Goal: Information Seeking & Learning: Learn about a topic

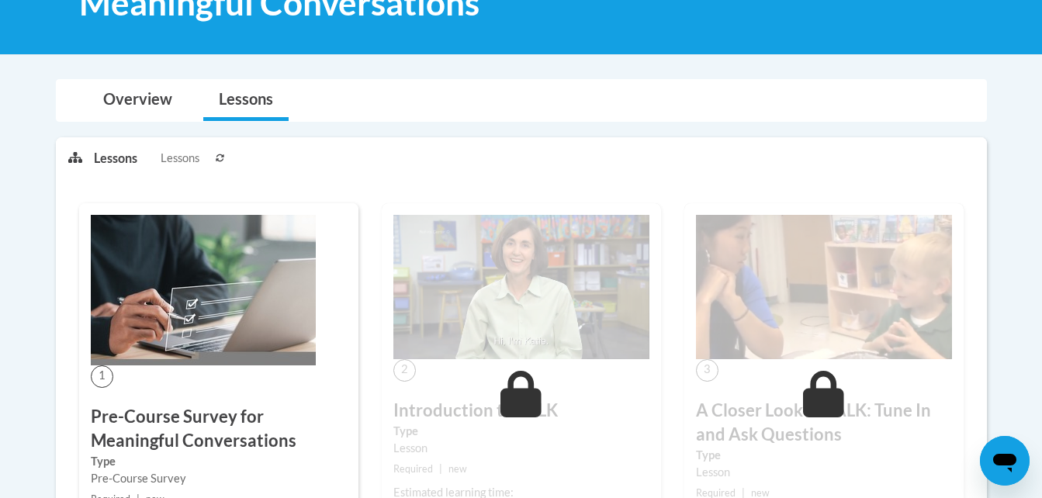
scroll to position [124, 0]
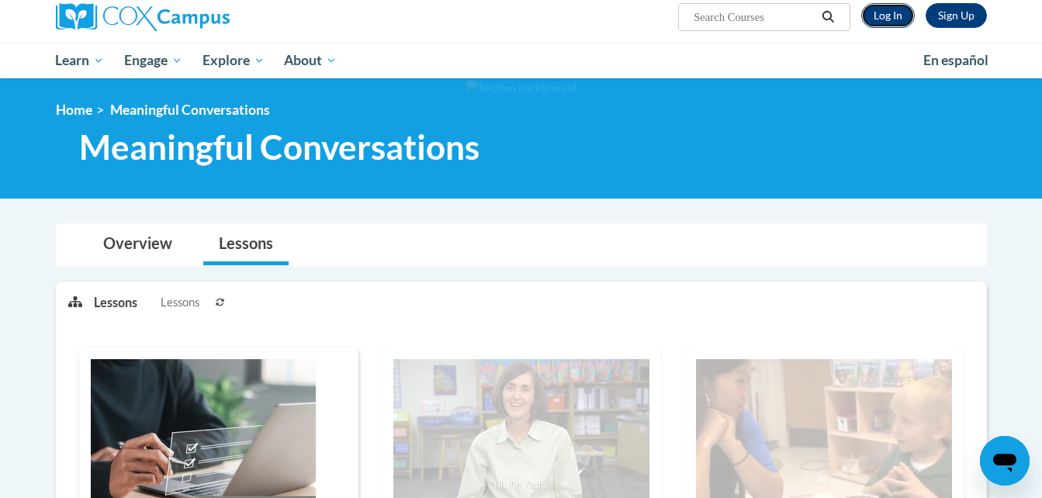
click at [894, 10] on link "Log In" at bounding box center [888, 15] width 54 height 25
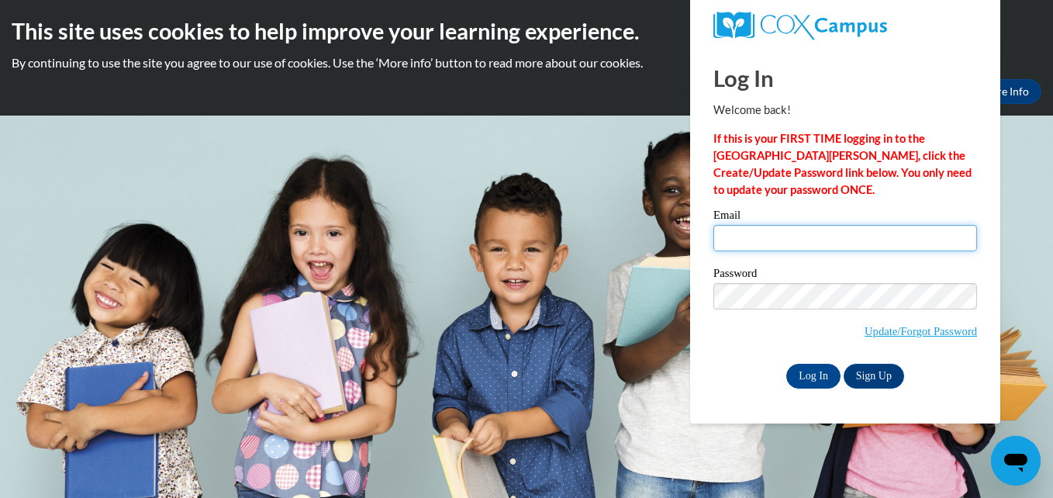
type input "tatumowens1980@yahoo.com"
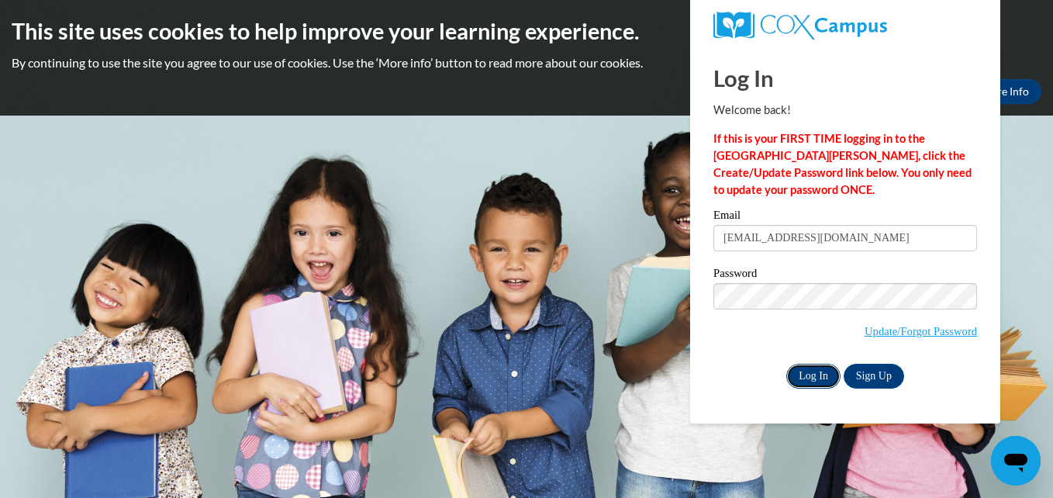
click at [815, 379] on input "Log In" at bounding box center [814, 376] width 54 height 25
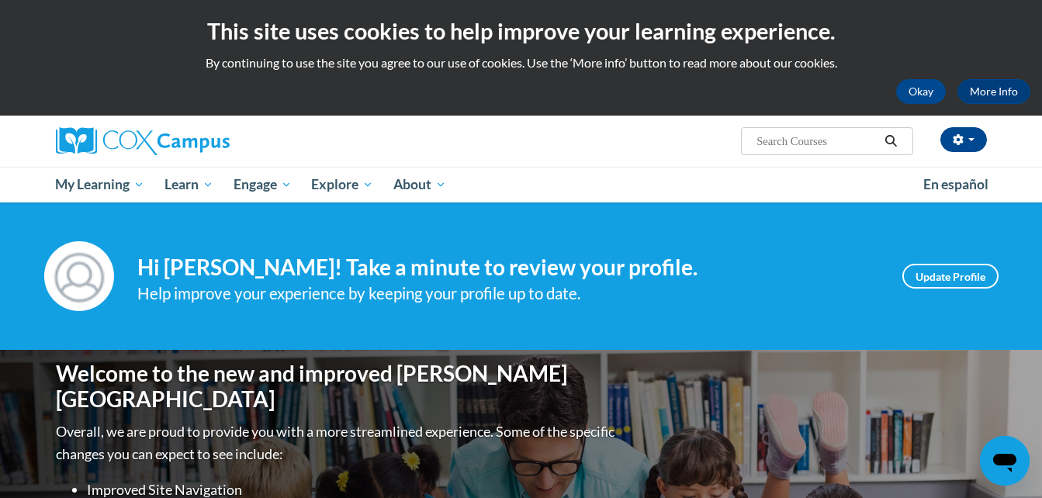
click at [891, 140] on icon "Search" at bounding box center [891, 141] width 14 height 12
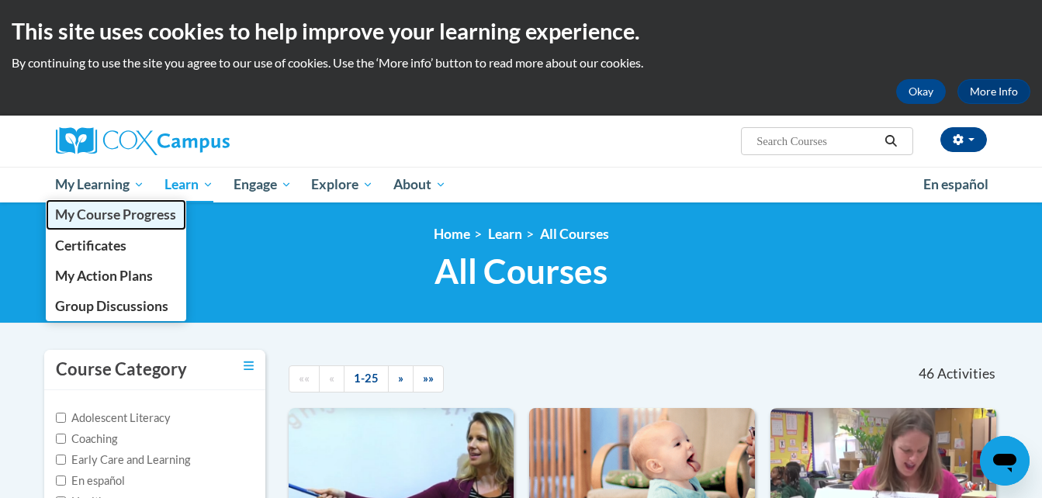
click at [128, 217] on span "My Course Progress" at bounding box center [115, 214] width 121 height 16
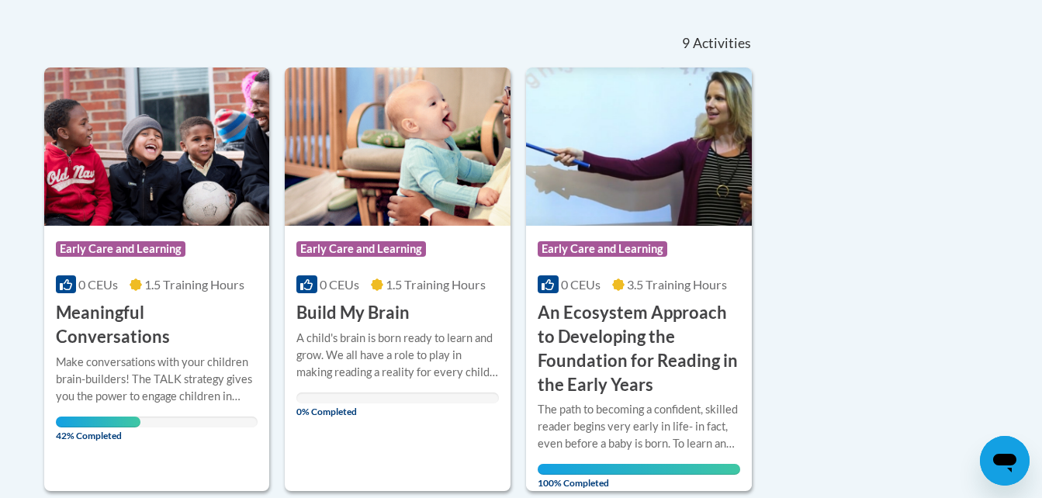
scroll to position [444, 0]
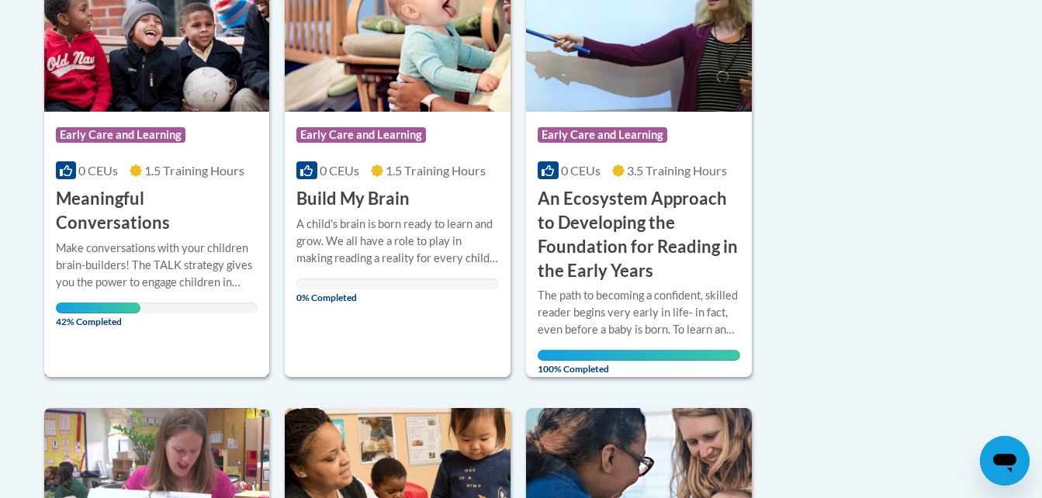
click at [201, 303] on div "42% Completed" at bounding box center [157, 308] width 202 height 11
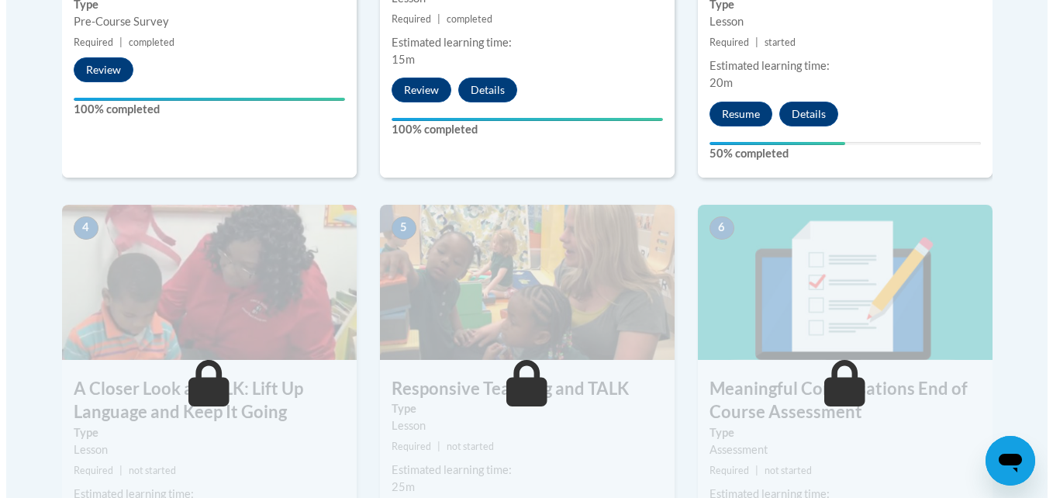
scroll to position [631, 0]
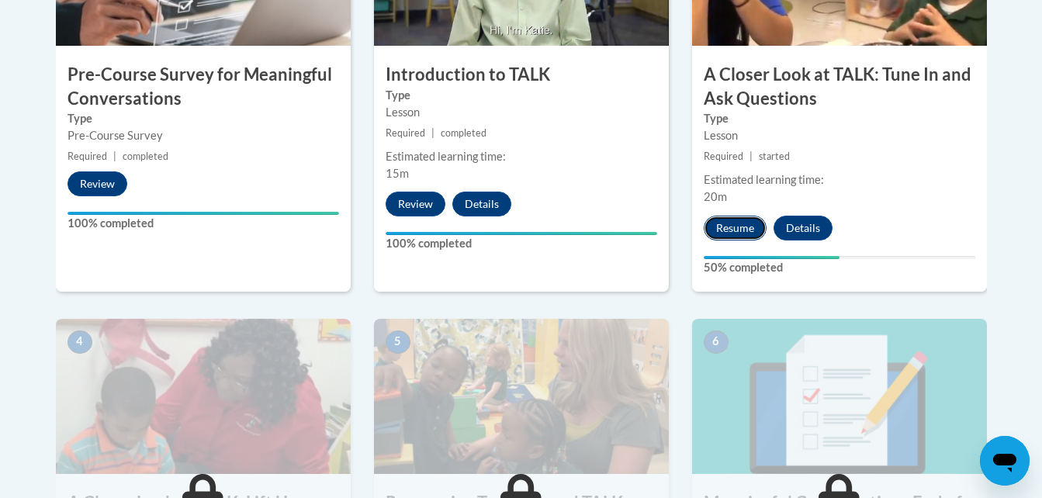
click at [742, 225] on button "Resume" at bounding box center [735, 228] width 63 height 25
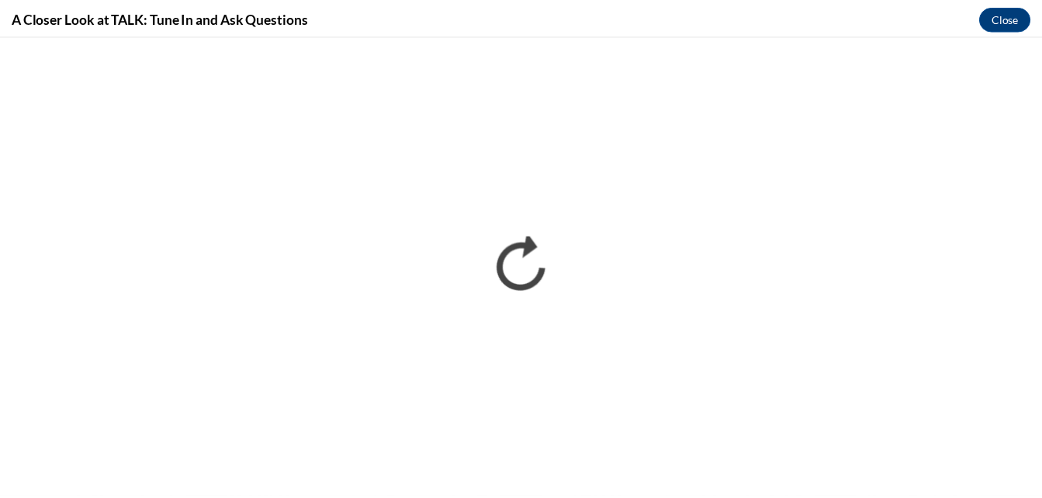
scroll to position [0, 0]
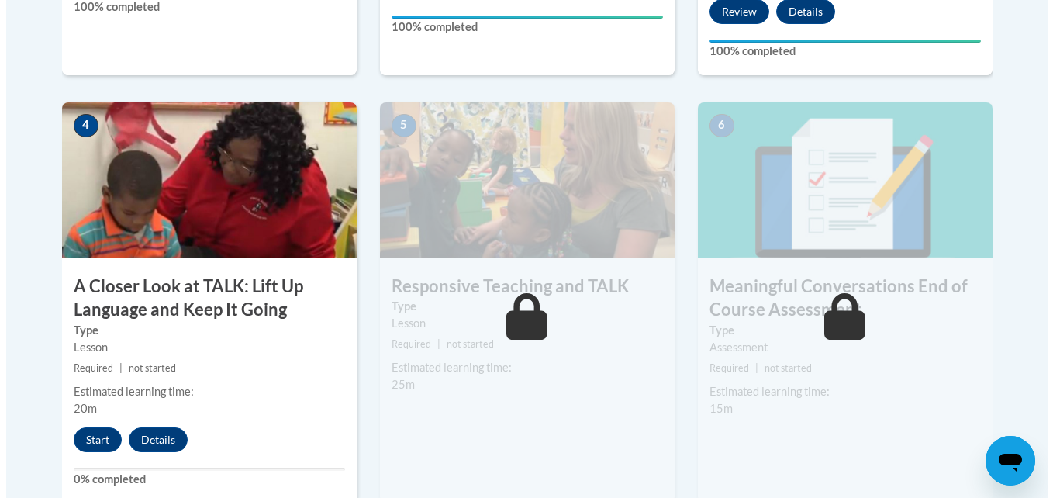
scroll to position [857, 0]
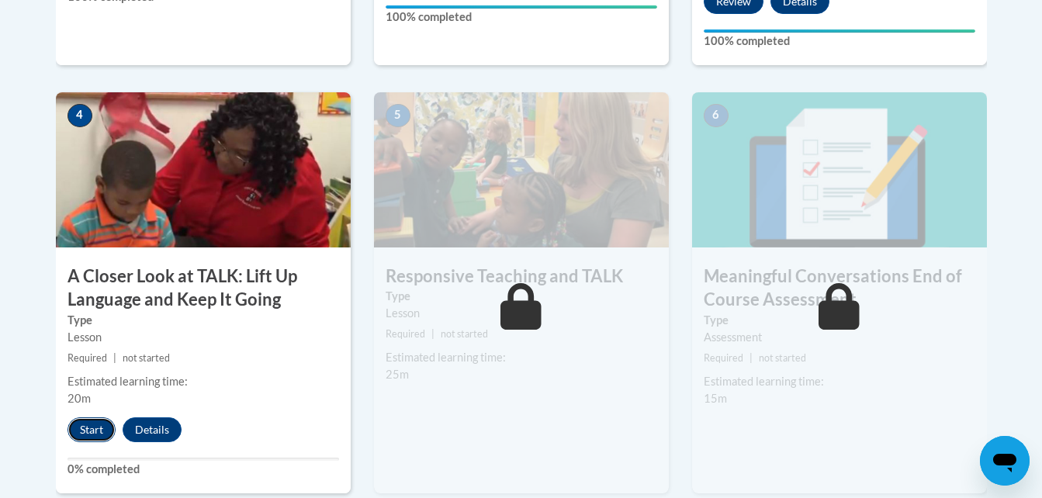
click at [84, 432] on button "Start" at bounding box center [91, 429] width 48 height 25
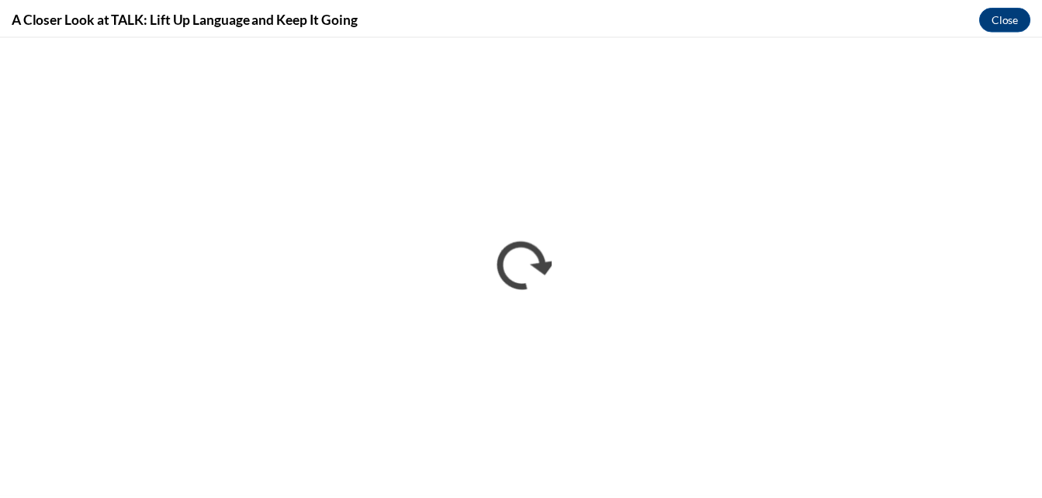
scroll to position [0, 0]
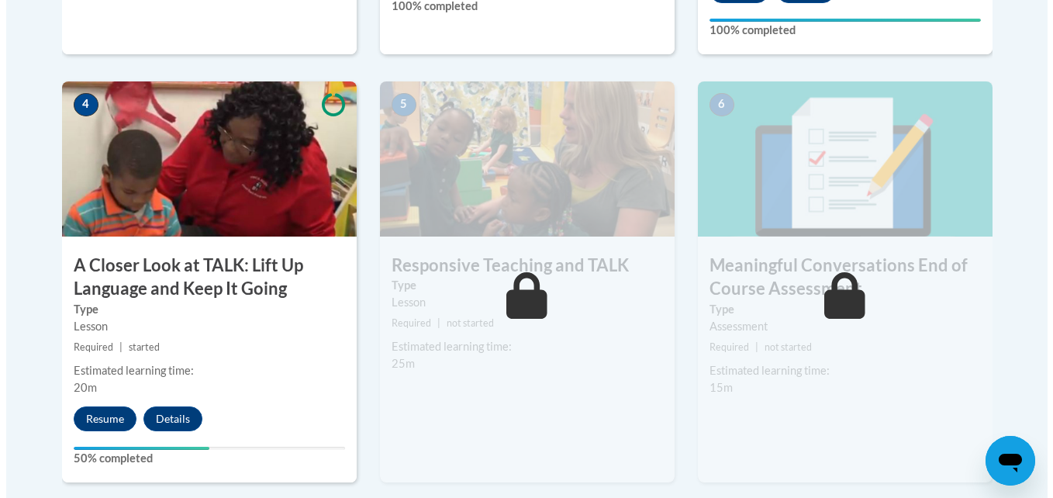
scroll to position [920, 0]
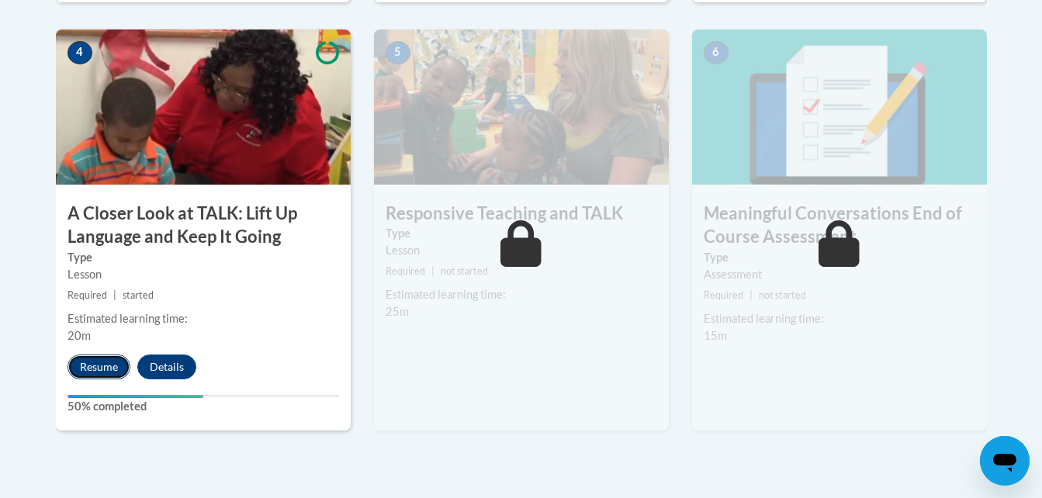
click at [109, 368] on button "Resume" at bounding box center [98, 367] width 63 height 25
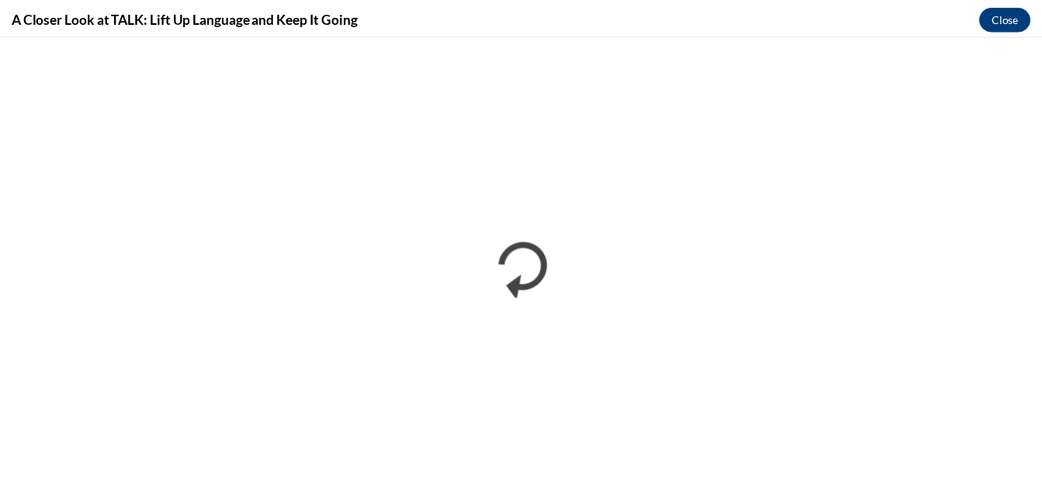
scroll to position [0, 0]
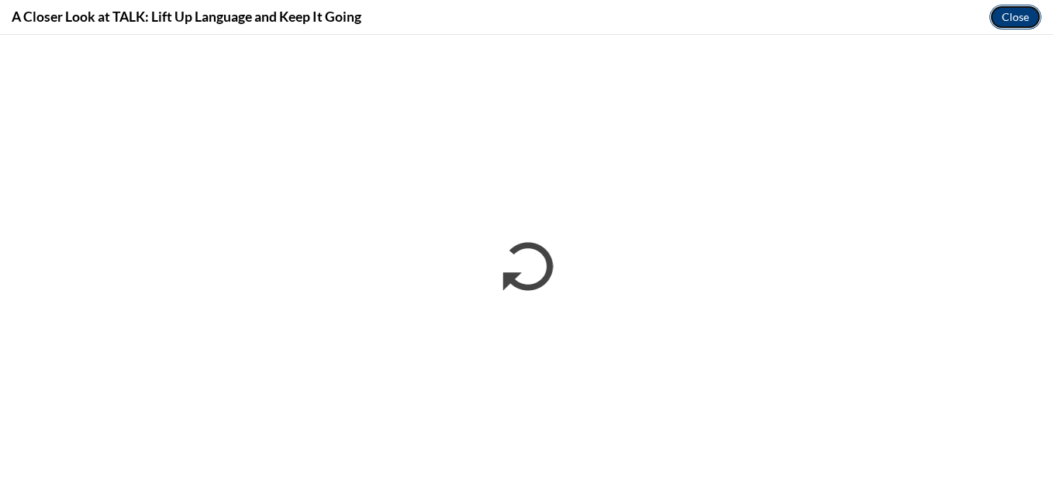
click at [1018, 16] on button "Close" at bounding box center [1016, 17] width 52 height 25
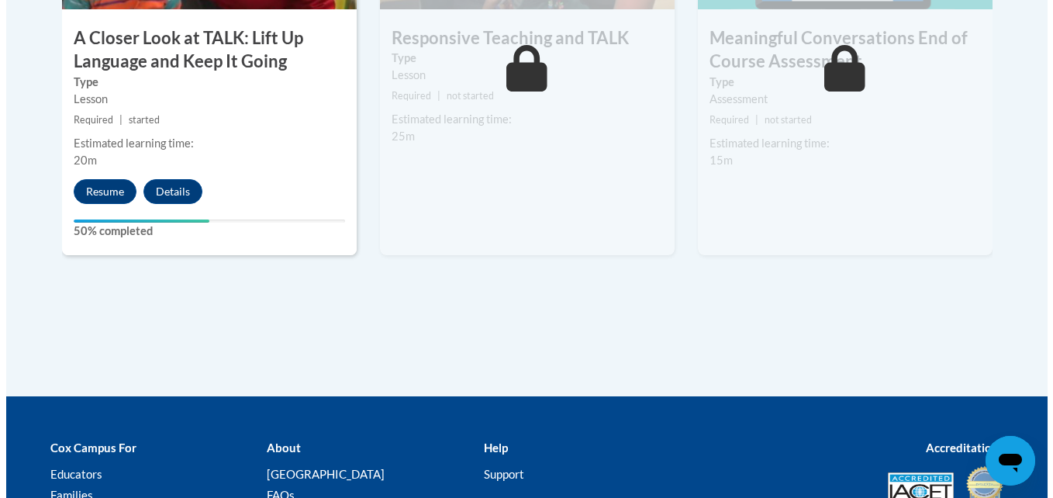
scroll to position [1064, 0]
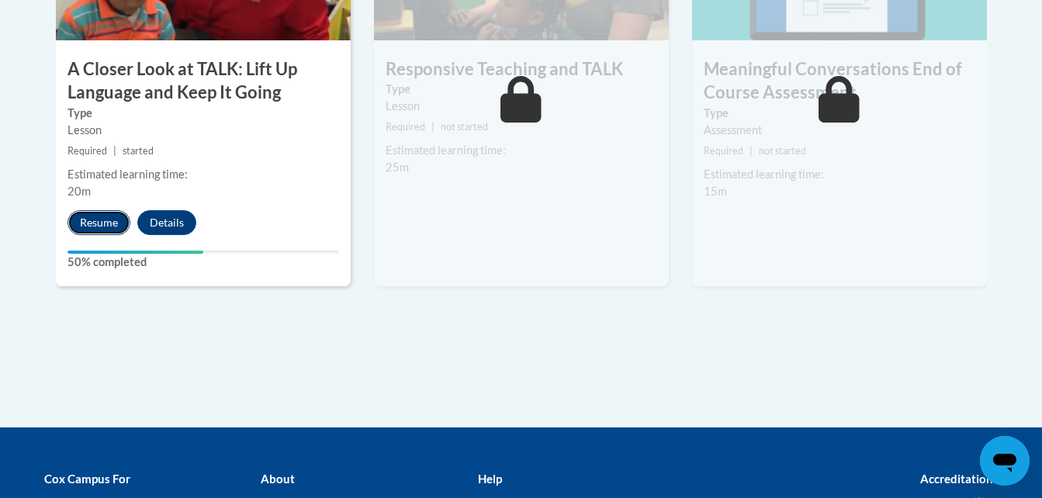
click at [90, 226] on button "Resume" at bounding box center [98, 222] width 63 height 25
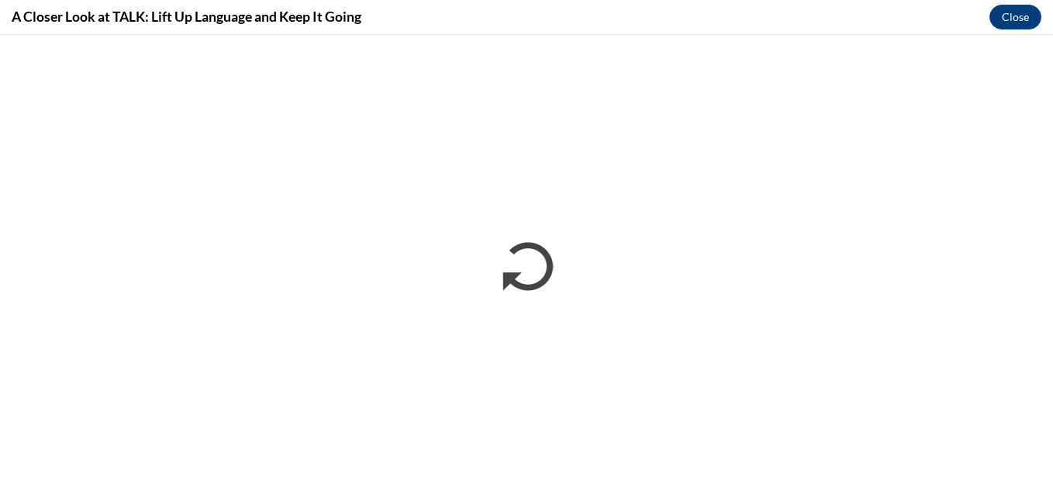
scroll to position [0, 0]
click at [1029, 22] on button "Close" at bounding box center [1016, 17] width 52 height 25
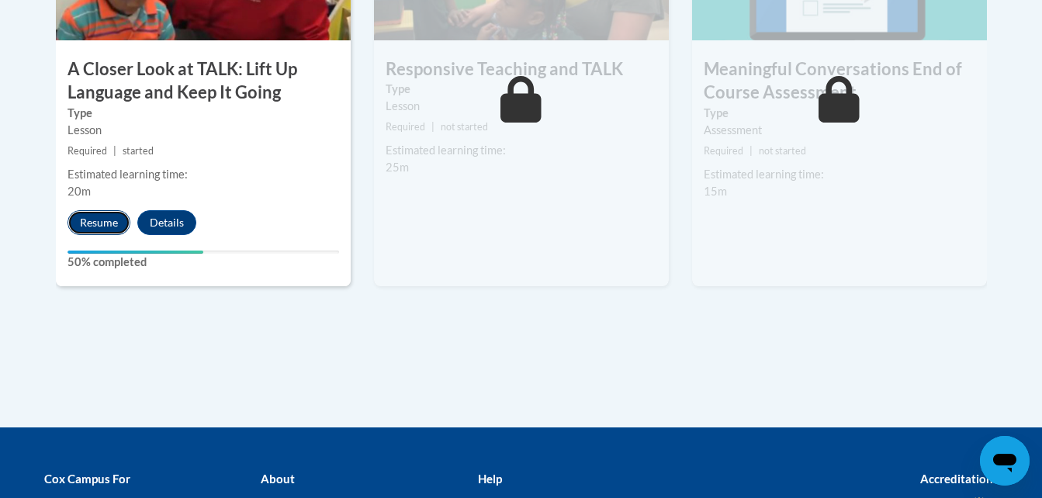
click at [109, 222] on button "Resume" at bounding box center [98, 222] width 63 height 25
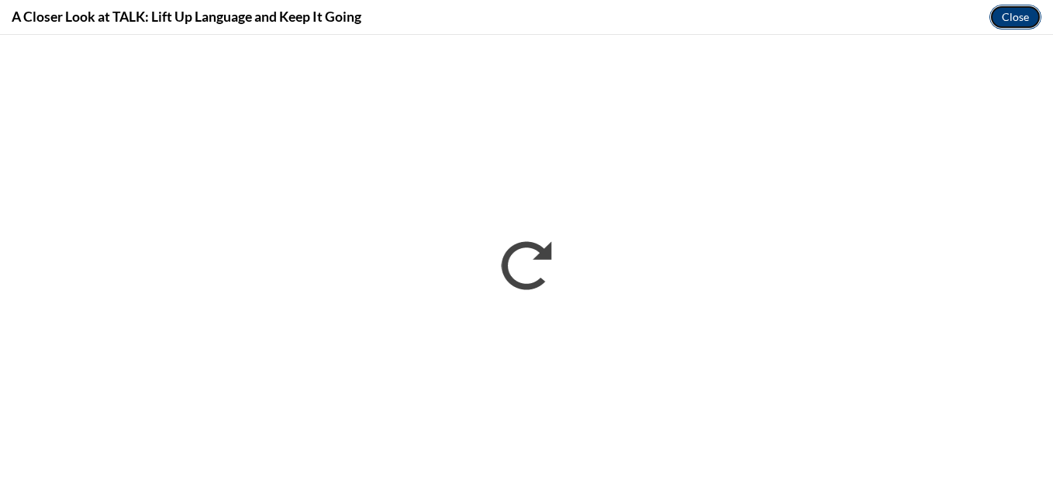
click at [1009, 16] on button "Close" at bounding box center [1016, 17] width 52 height 25
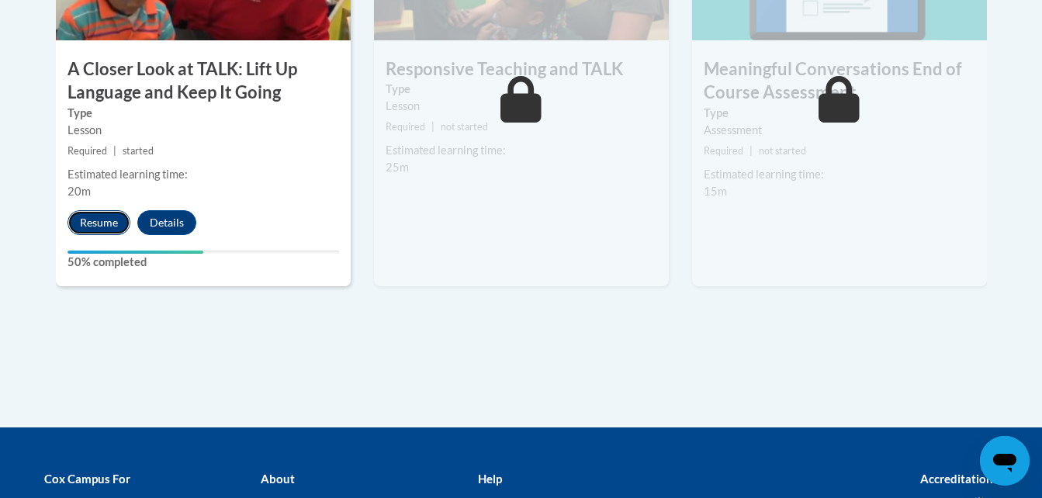
click at [94, 223] on button "Resume" at bounding box center [98, 222] width 63 height 25
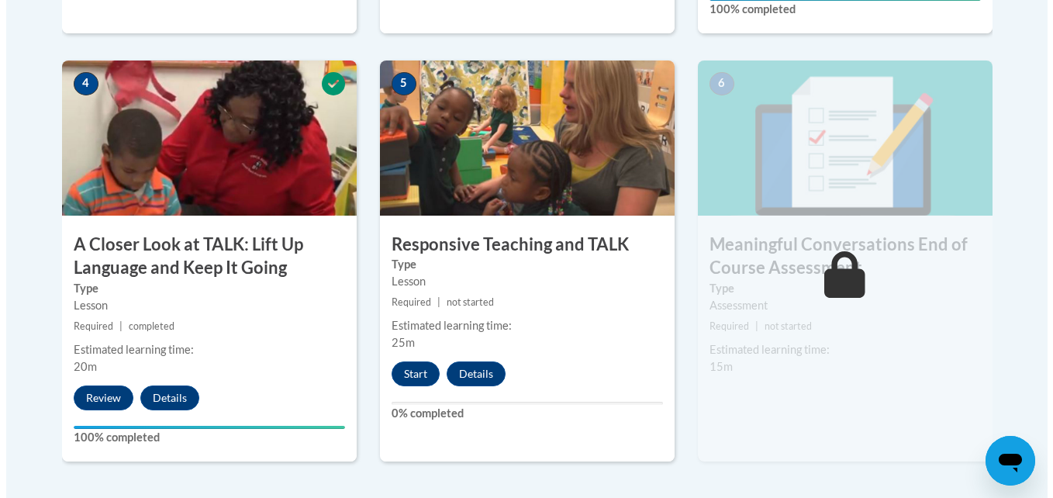
scroll to position [971, 0]
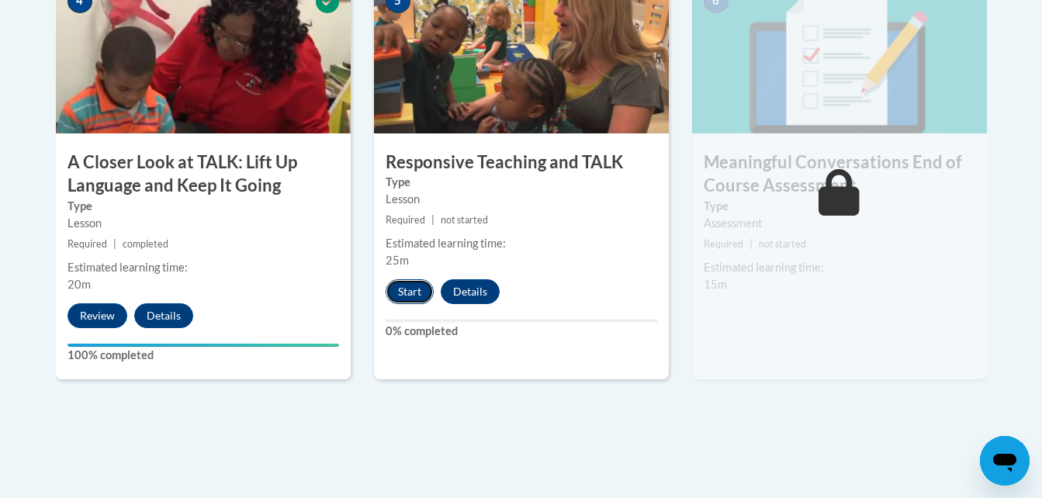
click at [411, 287] on button "Start" at bounding box center [410, 291] width 48 height 25
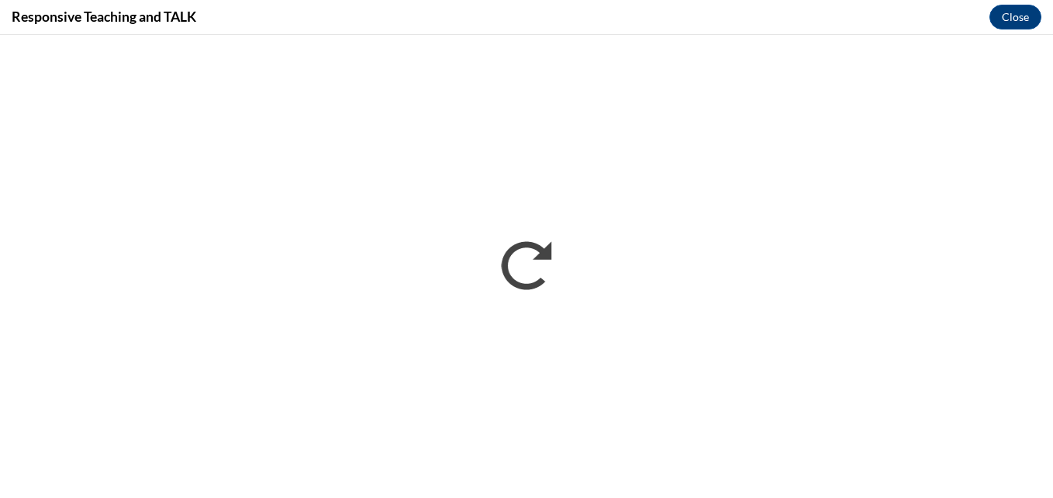
scroll to position [0, 0]
